Goal: Information Seeking & Learning: Learn about a topic

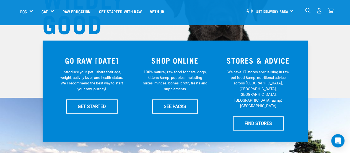
scroll to position [83, 0]
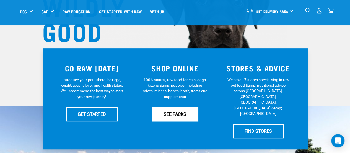
click at [171, 114] on link "SEE PACKS" at bounding box center [175, 114] width 46 height 14
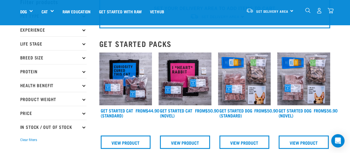
scroll to position [28, 0]
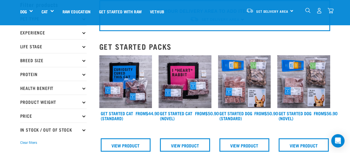
click at [233, 87] on img at bounding box center [244, 81] width 53 height 53
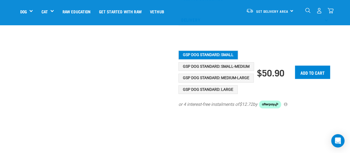
scroll to position [249, 0]
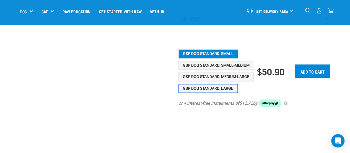
click at [229, 92] on button "GSP Dog Standard: Large" at bounding box center [208, 88] width 59 height 9
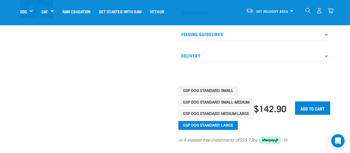
scroll to position [222, 0]
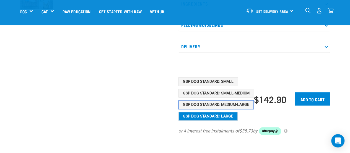
click at [221, 109] on button "GSP Dog Standard: Medium-Large" at bounding box center [216, 104] width 75 height 9
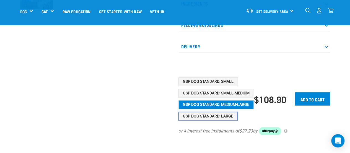
click at [220, 119] on button "GSP Dog Standard: Large" at bounding box center [208, 116] width 59 height 9
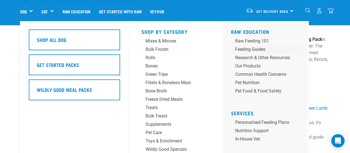
scroll to position [28, 0]
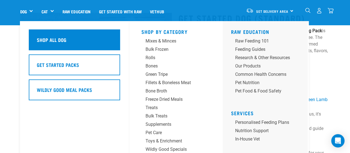
click at [73, 38] on div "Shop All Dog" at bounding box center [74, 39] width 91 height 21
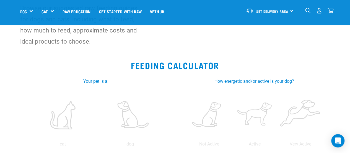
scroll to position [83, 0]
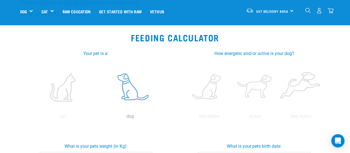
click at [122, 83] on label at bounding box center [130, 86] width 65 height 47
click at [97, 117] on input "radio" at bounding box center [97, 117] width 0 height 0
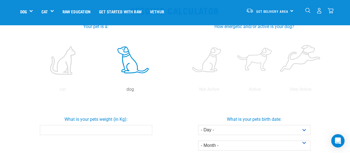
scroll to position [166, 0]
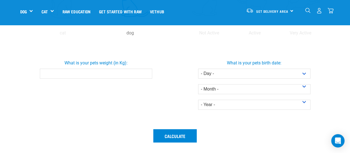
click at [97, 72] on input "What is your pets weight (in Kg):" at bounding box center [96, 73] width 112 height 10
type input "34"
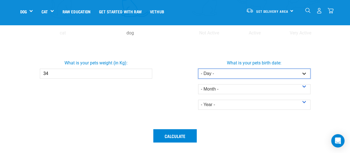
click at [239, 76] on select "- Day - 1 2 3 4 5 6 7 8 9 10 11 12 13 14 15 16 17 18 19 20 21 22 23 24 25 26 27" at bounding box center [254, 73] width 112 height 10
select select "11"
click at [198, 68] on select "- Day - 1 2 3 4 5 6 7 8 9 10 11 12 13 14 15 16 17 18 19 20 21 22 23 24 25 26 27" at bounding box center [254, 73] width 112 height 10
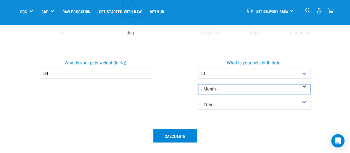
click at [235, 87] on select "- Month - January February March April May June July August September October N…" at bounding box center [254, 89] width 112 height 10
select select "July"
click at [198, 84] on select "- Month - January February March April May June July August September October N…" at bounding box center [254, 89] width 112 height 10
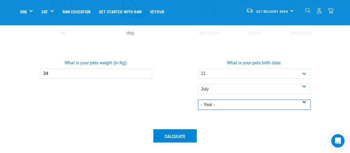
click at [241, 101] on select "- Year - 2025 2024 2023 2022 2021 2020 2019 2018 2017 2016 2015 2014" at bounding box center [254, 104] width 112 height 10
select select "2023"
click at [198, 99] on select "- Year - 2025 2024 2023 2022 2021 2020 2019 2018 2017 2016 2015 2014" at bounding box center [254, 104] width 112 height 10
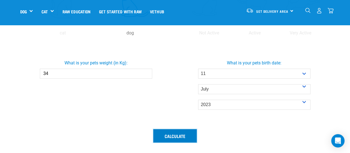
click at [176, 135] on button "Calculate" at bounding box center [174, 135] width 43 height 13
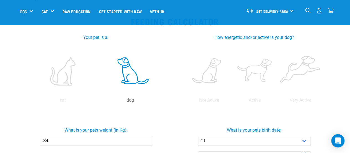
scroll to position [83, 0]
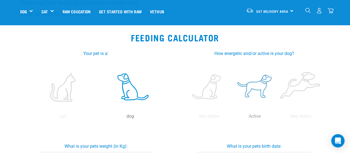
click at [253, 86] on label at bounding box center [254, 86] width 43 height 47
click at [232, 117] on input "radio" at bounding box center [232, 117] width 0 height 0
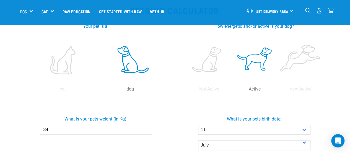
scroll to position [166, 0]
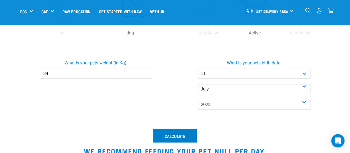
click at [177, 138] on button "Calculate" at bounding box center [174, 135] width 43 height 13
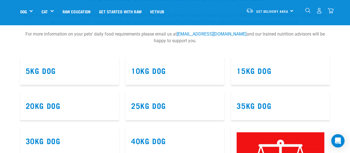
scroll to position [360, 0]
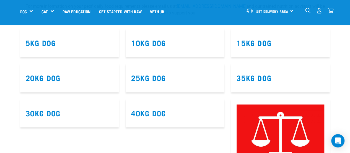
click at [254, 83] on article "35kg Dog" at bounding box center [280, 77] width 99 height 29
click at [253, 77] on link "35kg Dog" at bounding box center [254, 77] width 35 height 4
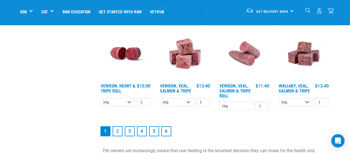
scroll to position [720, 0]
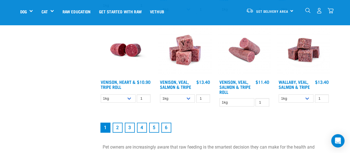
click at [118, 125] on link "2" at bounding box center [118, 127] width 10 height 10
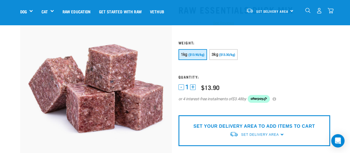
scroll to position [28, 0]
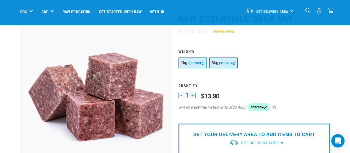
click at [222, 66] on button "3kg ($13.30/kg)" at bounding box center [223, 62] width 29 height 11
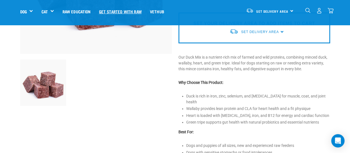
scroll to position [138, 0]
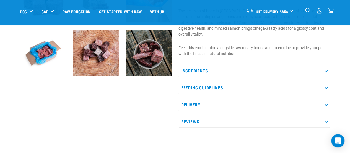
scroll to position [194, 0]
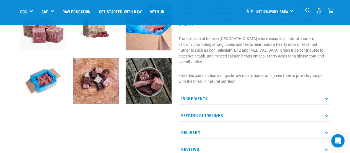
click at [155, 88] on img at bounding box center [149, 81] width 46 height 46
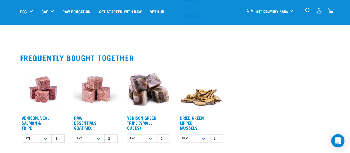
scroll to position [332, 0]
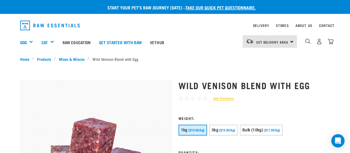
scroll to position [83, 0]
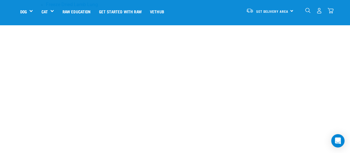
scroll to position [498, 0]
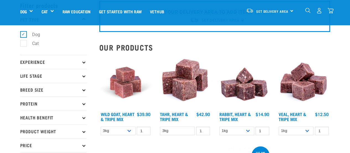
click at [127, 127] on div at bounding box center [126, 97] width 60 height 89
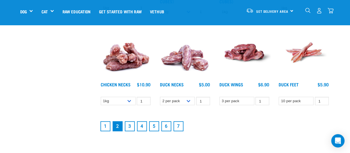
scroll to position [692, 0]
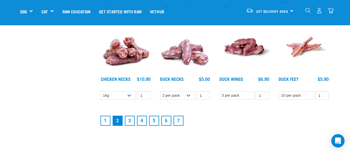
click at [128, 119] on link "3" at bounding box center [130, 120] width 10 height 10
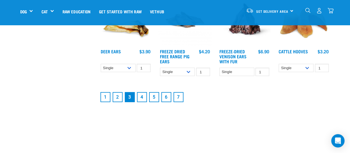
scroll to position [748, 0]
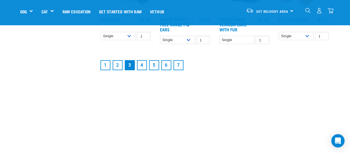
click at [141, 63] on link "4" at bounding box center [142, 65] width 10 height 10
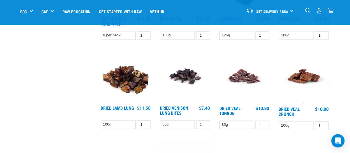
scroll to position [305, 0]
